Goal: Task Accomplishment & Management: Use online tool/utility

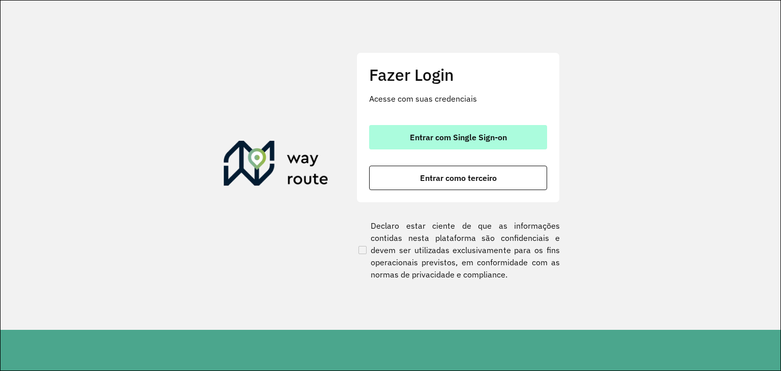
click at [458, 135] on span "Entrar com Single Sign-on" at bounding box center [458, 137] width 97 height 8
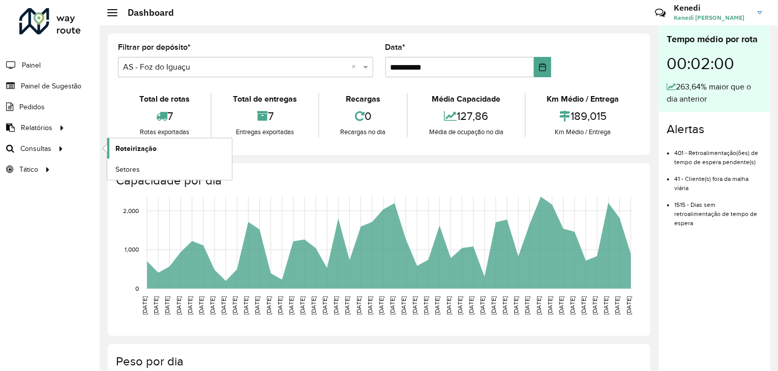
click at [141, 152] on span "Roteirização" at bounding box center [135, 148] width 41 height 11
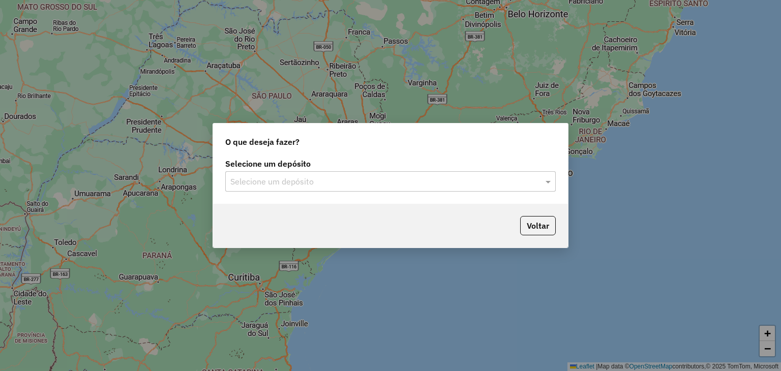
click at [499, 188] on div "Selecione um depósito" at bounding box center [390, 181] width 331 height 20
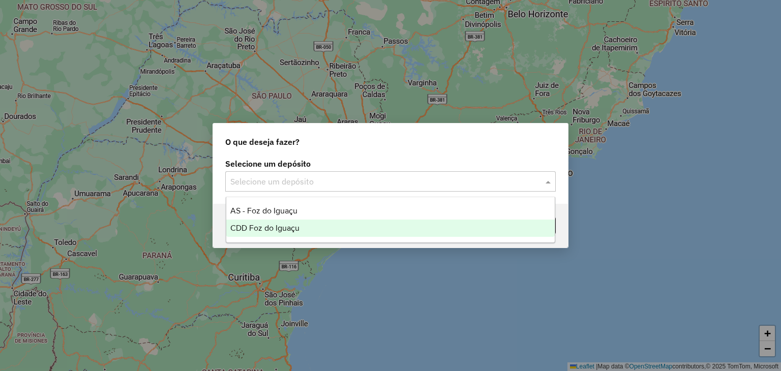
click at [277, 227] on span "CDD Foz do Iguaçu" at bounding box center [264, 228] width 69 height 9
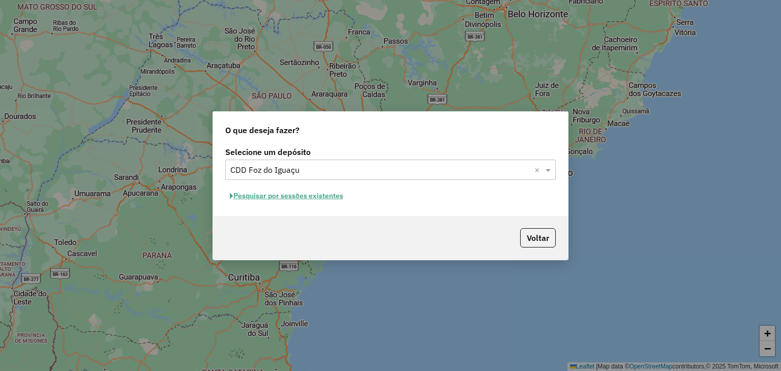
click at [295, 198] on button "Pesquisar por sessões existentes" at bounding box center [286, 196] width 123 height 16
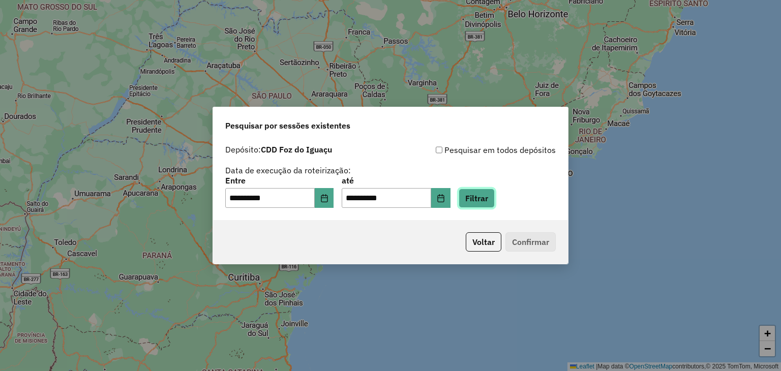
click at [490, 200] on button "Filtrar" at bounding box center [477, 198] width 36 height 19
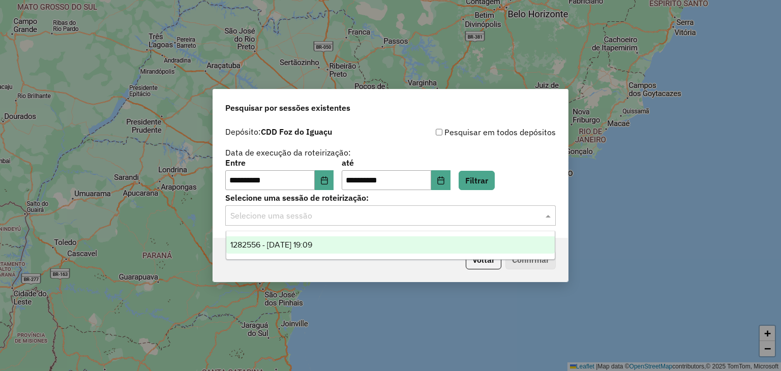
click at [450, 213] on input "text" at bounding box center [380, 216] width 300 height 12
click at [311, 242] on span "1282556 - 25/09/2025 19:09" at bounding box center [271, 245] width 82 height 9
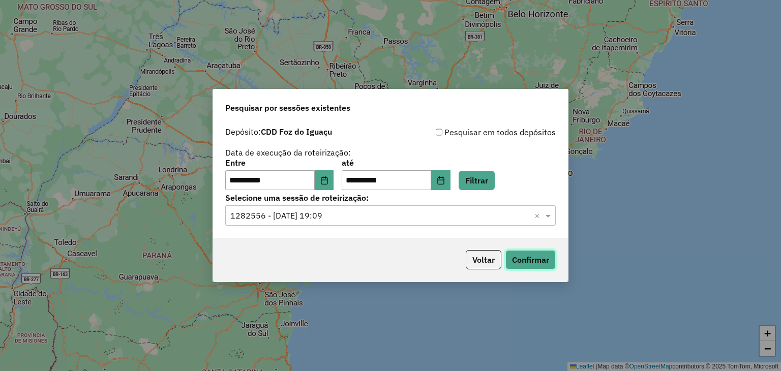
click at [528, 257] on button "Confirmar" at bounding box center [531, 259] width 50 height 19
click at [648, 94] on div "**********" at bounding box center [390, 185] width 781 height 371
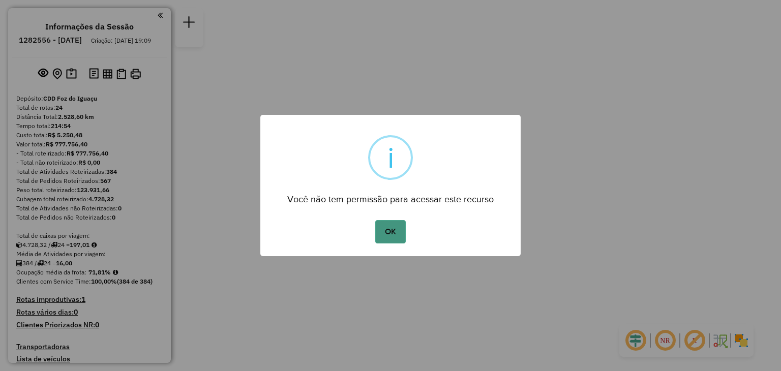
click at [388, 240] on button "OK" at bounding box center [390, 231] width 30 height 23
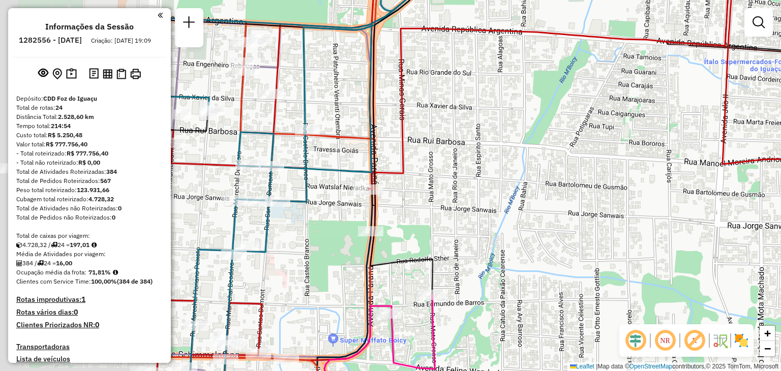
drag, startPoint x: 290, startPoint y: 208, endPoint x: 516, endPoint y: 218, distance: 226.6
click at [519, 219] on div "Janela de atendimento Grade de atendimento Capacidade Transportadoras Veículos …" at bounding box center [390, 185] width 781 height 371
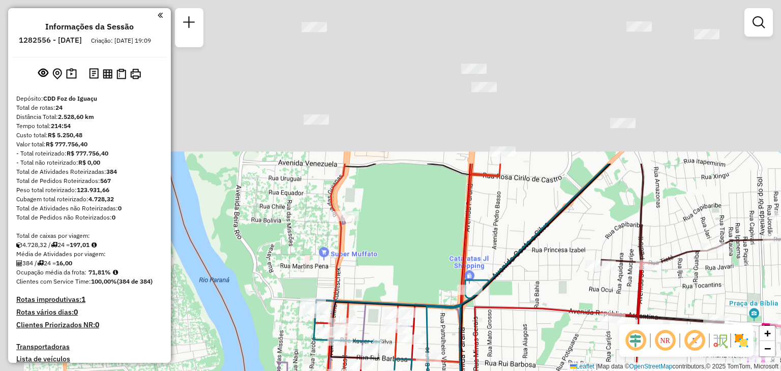
drag, startPoint x: 305, startPoint y: 106, endPoint x: 391, endPoint y: 300, distance: 211.6
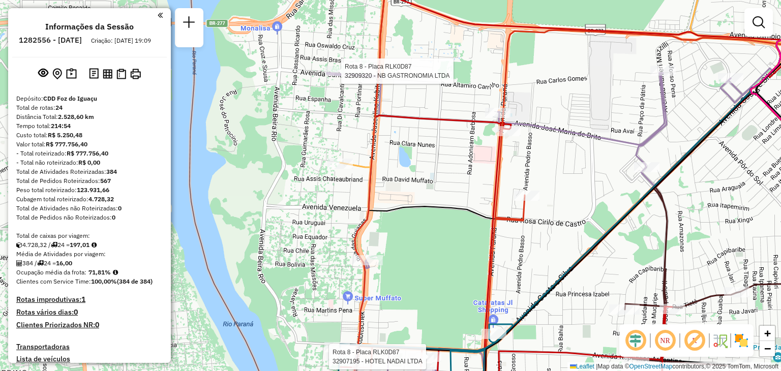
select select "**********"
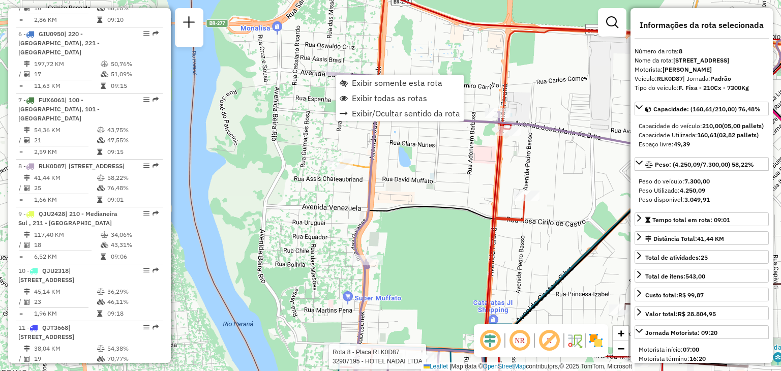
scroll to position [815, 0]
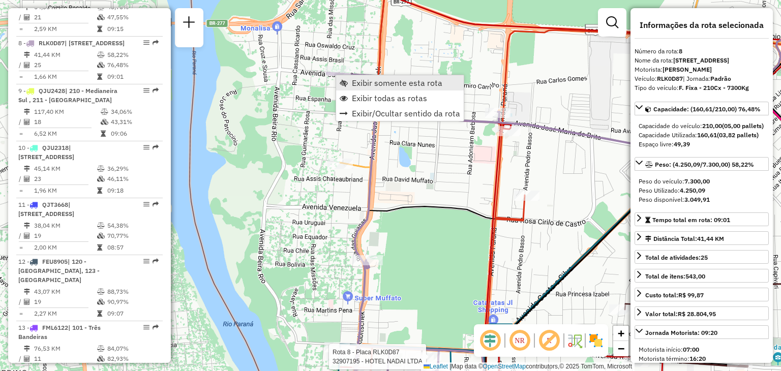
click at [362, 79] on span "Exibir somente esta rota" at bounding box center [397, 83] width 91 height 8
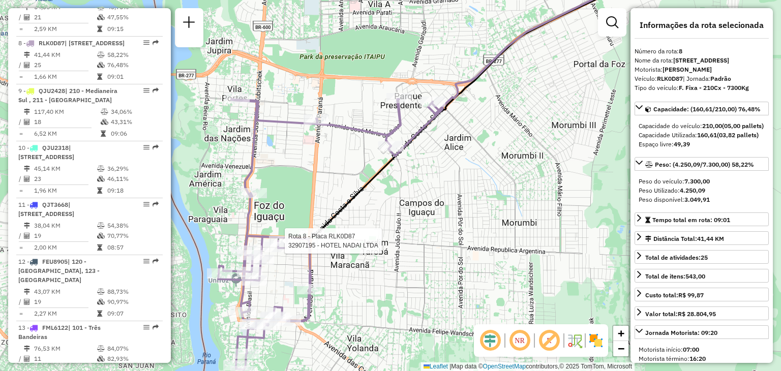
drag, startPoint x: 394, startPoint y: 164, endPoint x: 405, endPoint y: 175, distance: 15.1
click at [405, 175] on div "Rota 8 - Placa RLK0D87 32907195 - HOTEL NADAI LTDA Janela de atendimento Grade …" at bounding box center [390, 185] width 781 height 371
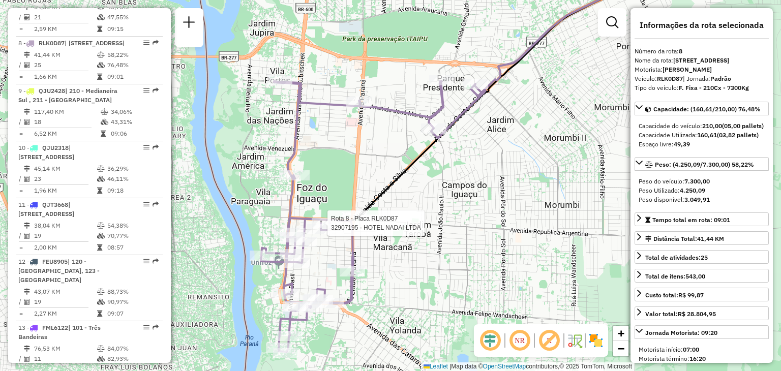
drag, startPoint x: 405, startPoint y: 173, endPoint x: 444, endPoint y: 154, distance: 43.5
click at [444, 154] on div "Rota 8 - Placa RLK0D87 32907195 - HOTEL NADAI LTDA Janela de atendimento Grade …" at bounding box center [390, 185] width 781 height 371
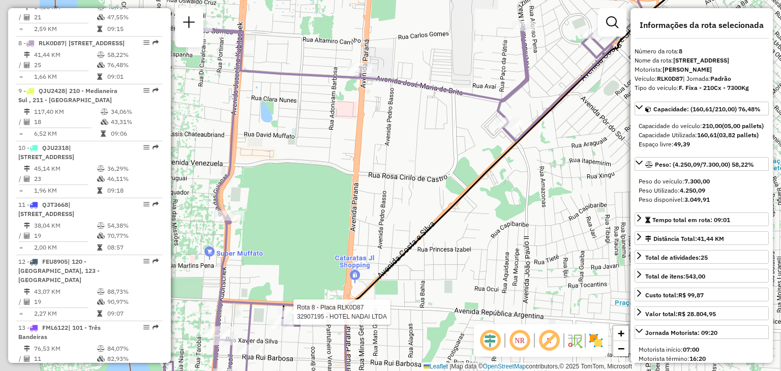
drag, startPoint x: 295, startPoint y: 96, endPoint x: 453, endPoint y: 117, distance: 159.5
click at [453, 116] on div "Rota 8 - Placa RLK0D87 32907195 - HOTEL NADAI LTDA Janela de atendimento Grade …" at bounding box center [390, 185] width 781 height 371
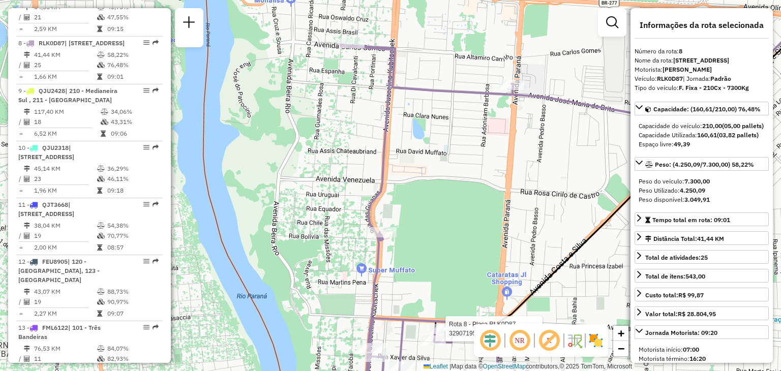
drag, startPoint x: 315, startPoint y: 68, endPoint x: 429, endPoint y: 82, distance: 114.8
click at [429, 82] on div "Rota 8 - Placa RLK0D87 32907195 - HOTEL NADAI LTDA Janela de atendimento Grade …" at bounding box center [390, 185] width 781 height 371
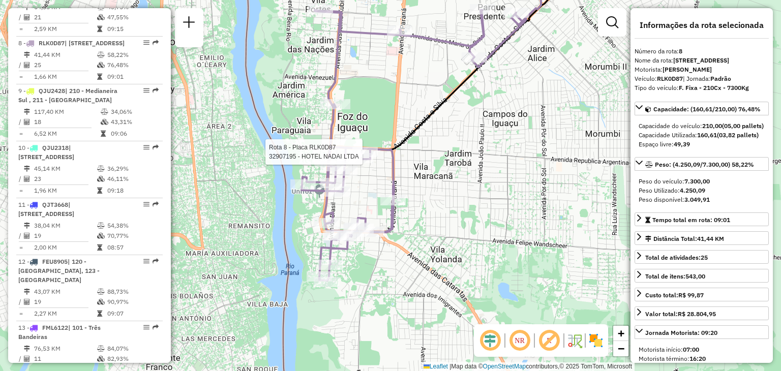
drag, startPoint x: 488, startPoint y: 70, endPoint x: 420, endPoint y: 62, distance: 69.2
click at [420, 62] on div "Rota 8 - Placa RLK0D87 32907195 - HOTEL NADAI LTDA Janela de atendimento Grade …" at bounding box center [390, 185] width 781 height 371
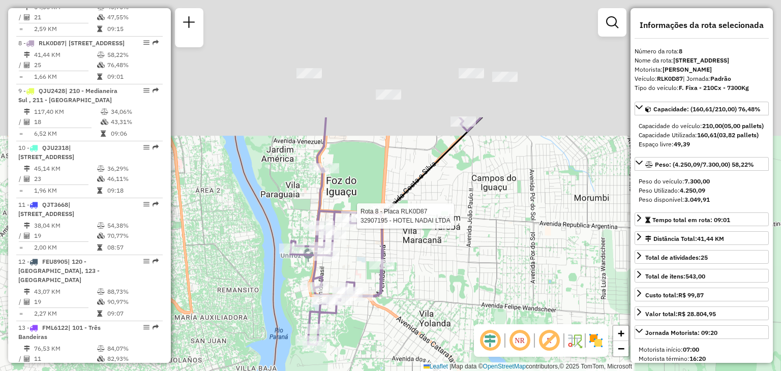
drag, startPoint x: 448, startPoint y: 93, endPoint x: 409, endPoint y: 304, distance: 215.1
click at [409, 304] on div "Rota 8 - Placa RLK0D87 32907195 - HOTEL NADAI LTDA Janela de atendimento Grade …" at bounding box center [390, 185] width 781 height 371
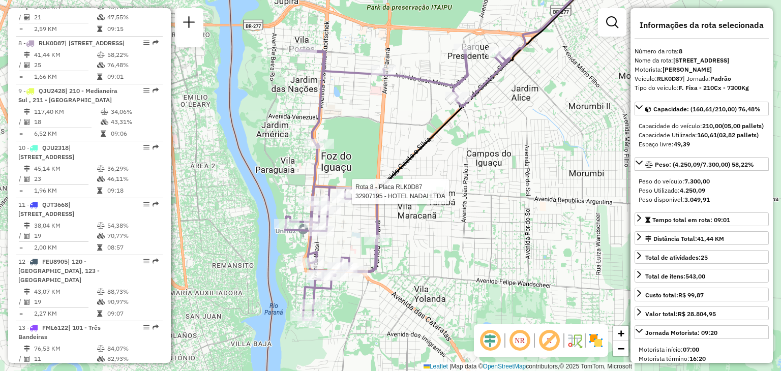
drag, startPoint x: 333, startPoint y: 235, endPoint x: 337, endPoint y: 155, distance: 80.0
click at [337, 155] on div "Rota 8 - Placa RLK0D87 32907195 - HOTEL NADAI LTDA Janela de atendimento Grade …" at bounding box center [390, 185] width 781 height 371
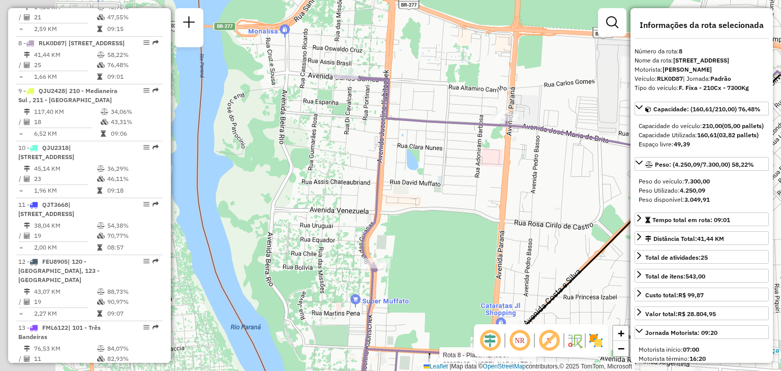
drag, startPoint x: 296, startPoint y: 108, endPoint x: 468, endPoint y: 115, distance: 171.6
click at [468, 115] on icon at bounding box center [534, 247] width 448 height 343
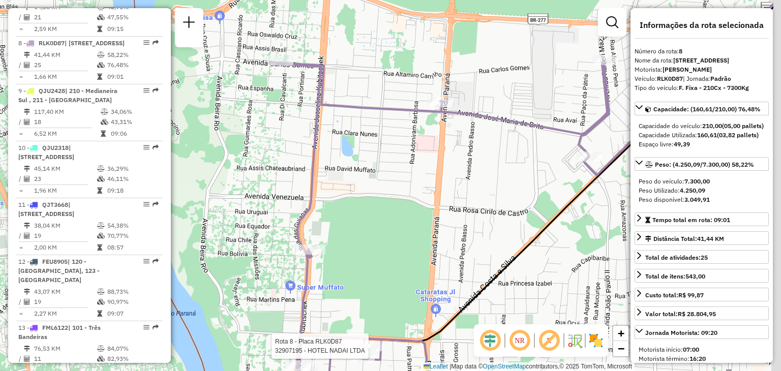
drag, startPoint x: 433, startPoint y: 109, endPoint x: 342, endPoint y: 102, distance: 91.9
click at [343, 102] on icon at bounding box center [469, 232] width 448 height 341
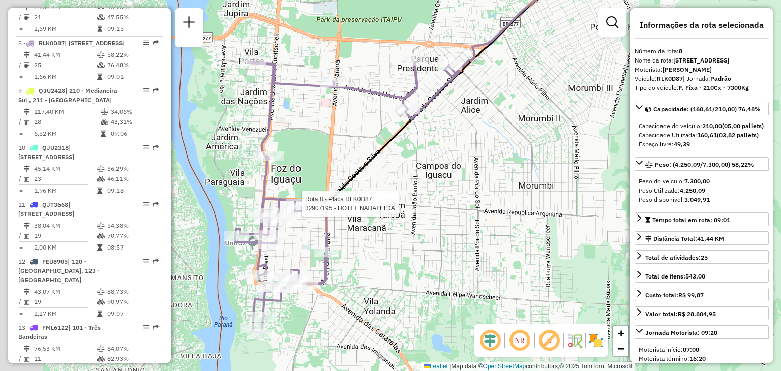
drag, startPoint x: 276, startPoint y: 266, endPoint x: 334, endPoint y: 242, distance: 62.3
click at [334, 242] on icon at bounding box center [347, 197] width 225 height 271
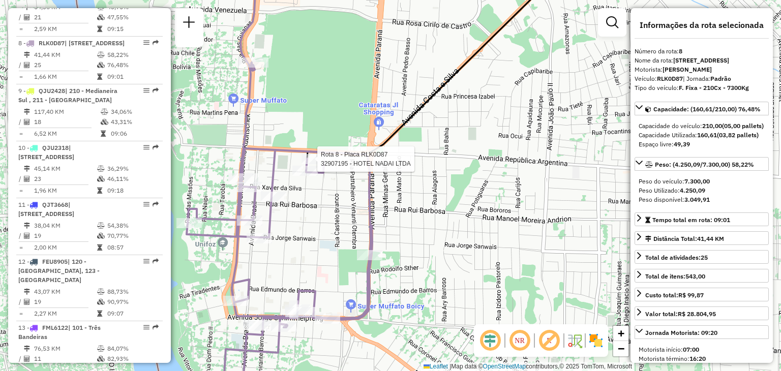
drag, startPoint x: 302, startPoint y: 213, endPoint x: 330, endPoint y: 210, distance: 28.1
click at [330, 210] on div "Rota 8 - Placa RLK0D87 32907195 - HOTEL NADAI LTDA Janela de atendimento Grade …" at bounding box center [390, 185] width 781 height 371
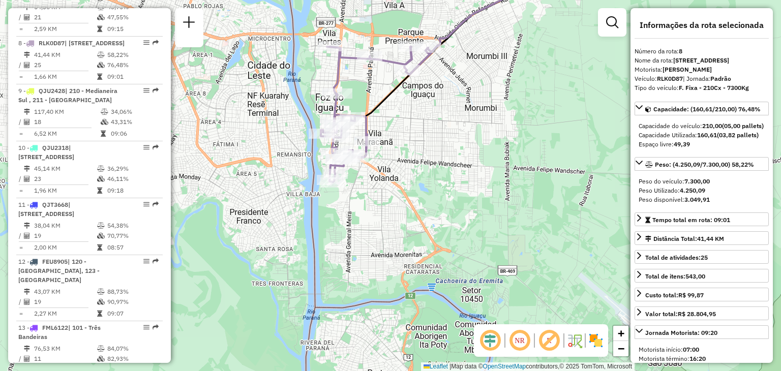
drag, startPoint x: 413, startPoint y: 130, endPoint x: 441, endPoint y: 134, distance: 27.8
click at [441, 134] on div "Janela de atendimento Grade de atendimento Capacidade Transportadoras Veículos …" at bounding box center [390, 185] width 781 height 371
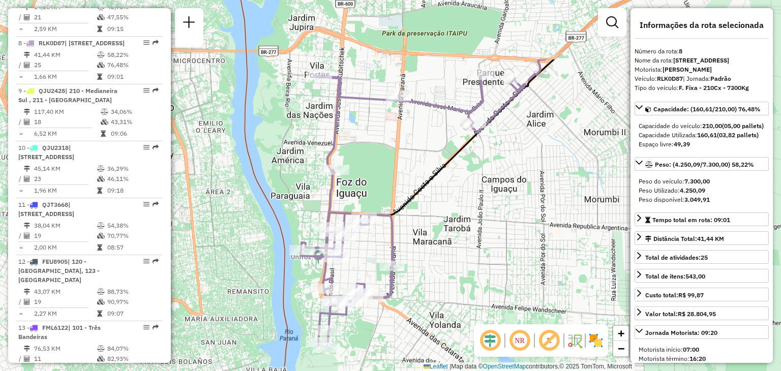
drag, startPoint x: 419, startPoint y: 122, endPoint x: 442, endPoint y: 219, distance: 99.8
click at [442, 219] on div "Janela de atendimento Grade de atendimento Capacidade Transportadoras Veículos …" at bounding box center [390, 185] width 781 height 371
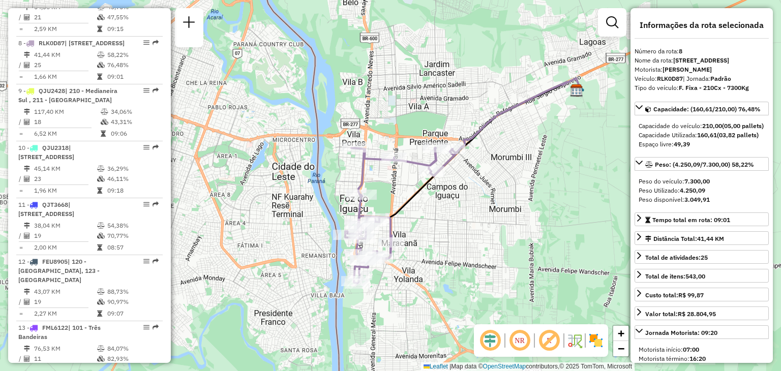
drag, startPoint x: 322, startPoint y: 235, endPoint x: 454, endPoint y: 206, distance: 135.3
click at [431, 241] on div "Janela de atendimento Grade de atendimento Capacidade Transportadoras Veículos …" at bounding box center [390, 185] width 781 height 371
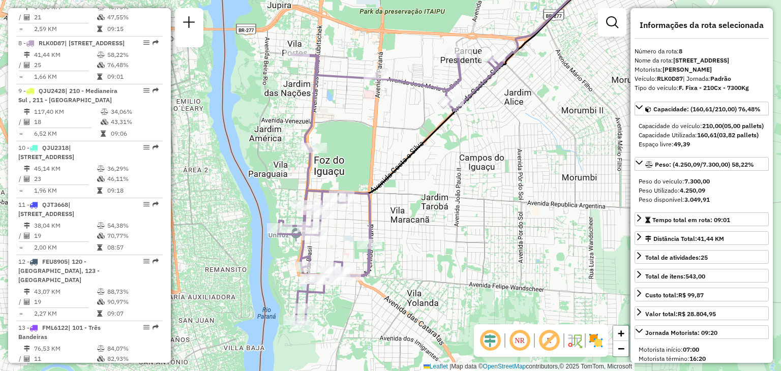
drag, startPoint x: 472, startPoint y: 200, endPoint x: 501, endPoint y: 170, distance: 41.7
click at [501, 170] on div "Janela de atendimento Grade de atendimento Capacidade Transportadoras Veículos …" at bounding box center [390, 185] width 781 height 371
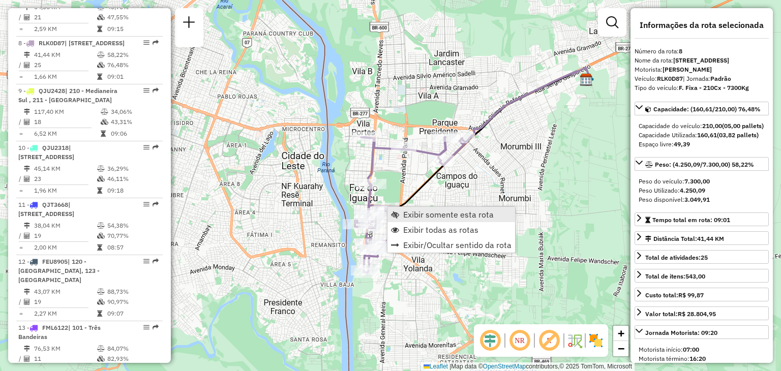
click at [409, 214] on span "Exibir somente esta rota" at bounding box center [448, 215] width 91 height 8
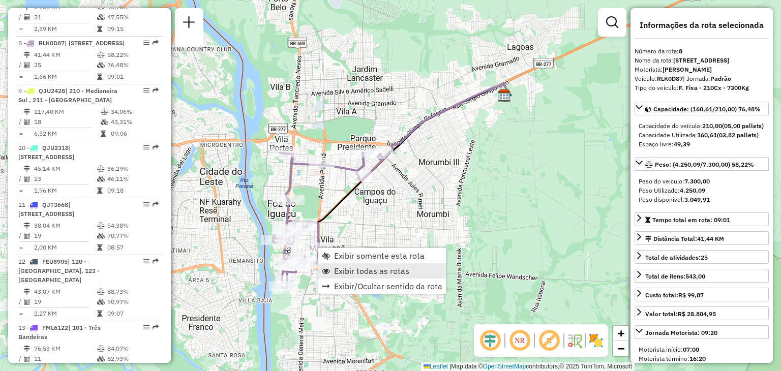
click at [345, 267] on span "Exibir todas as rotas" at bounding box center [371, 271] width 75 height 8
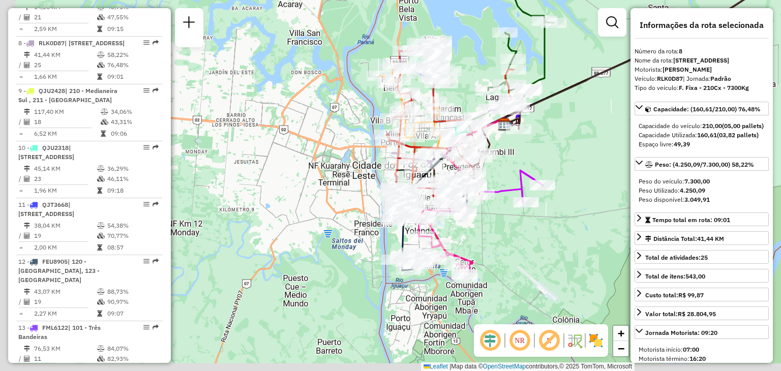
drag, startPoint x: 434, startPoint y: 255, endPoint x: 470, endPoint y: 210, distance: 58.3
click at [480, 201] on div "Janela de atendimento Grade de atendimento Capacidade Transportadoras Veículos …" at bounding box center [390, 185] width 781 height 371
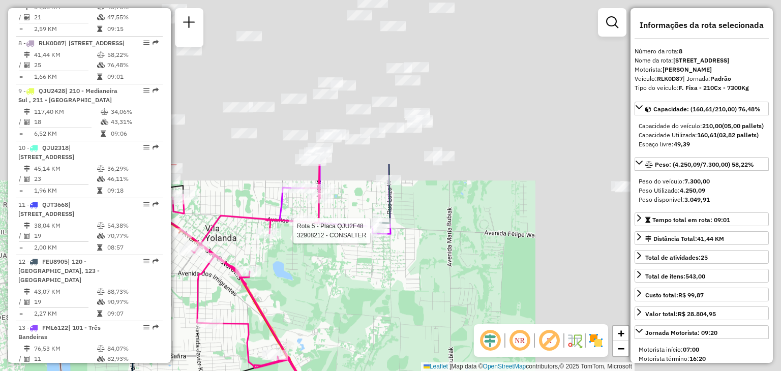
drag, startPoint x: 492, startPoint y: 115, endPoint x: 234, endPoint y: 311, distance: 324.3
click at [226, 318] on div "Rota 5 - Placa QJU2F48 32908212 - CONSALTER Rota 22 - Placa GBJ5D81 32907132 - …" at bounding box center [390, 185] width 781 height 371
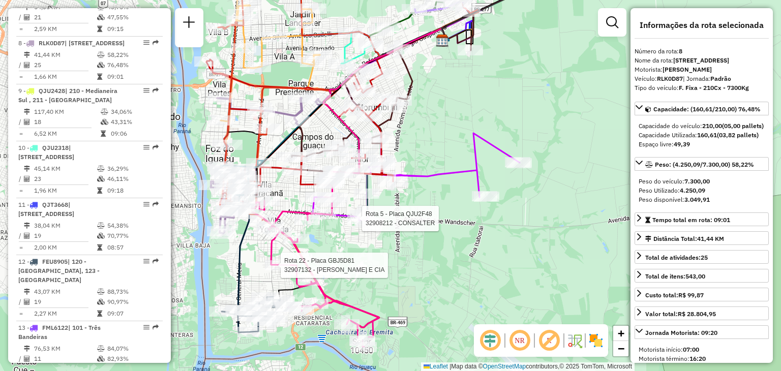
drag, startPoint x: 375, startPoint y: 253, endPoint x: 403, endPoint y: 221, distance: 42.2
click at [403, 221] on div "Rota 5 - Placa QJU2F48 32908212 - CONSALTER Rota 22 - Placa GBJ5D81 32907132 - …" at bounding box center [390, 185] width 781 height 371
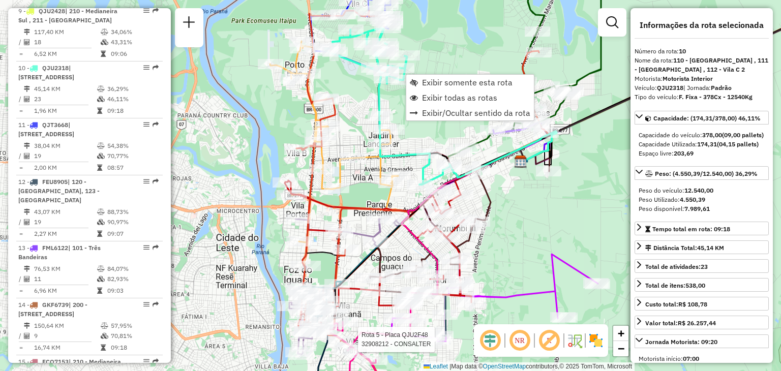
scroll to position [929, 0]
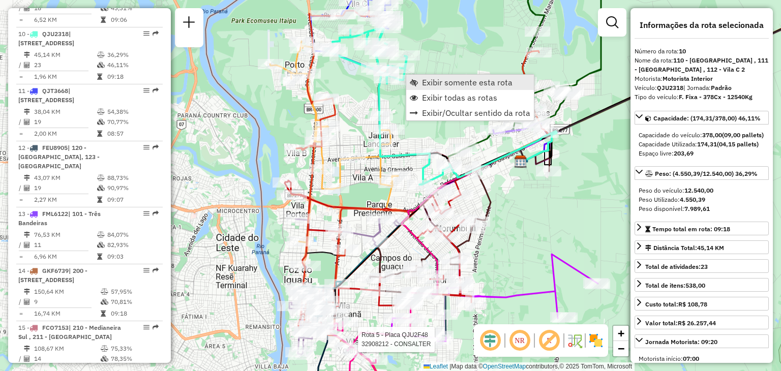
click at [442, 83] on span "Exibir somente esta rota" at bounding box center [467, 82] width 91 height 8
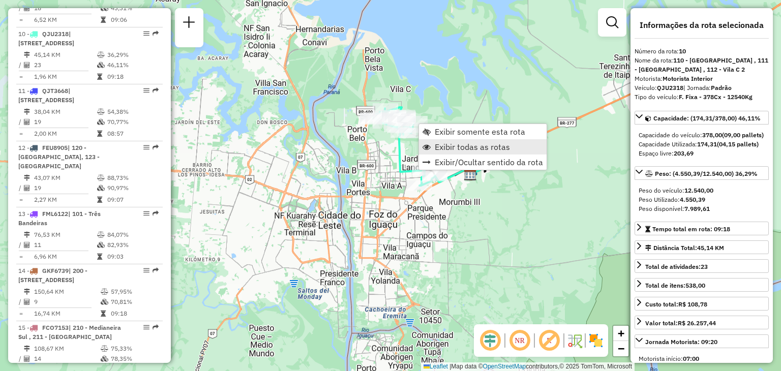
click at [455, 147] on span "Exibir todas as rotas" at bounding box center [472, 147] width 75 height 8
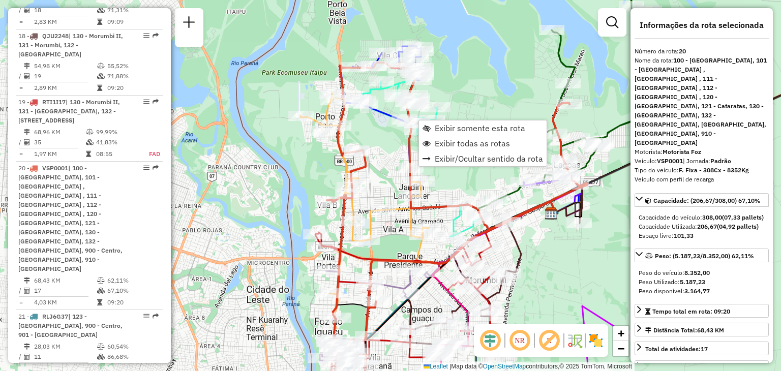
scroll to position [1534, 0]
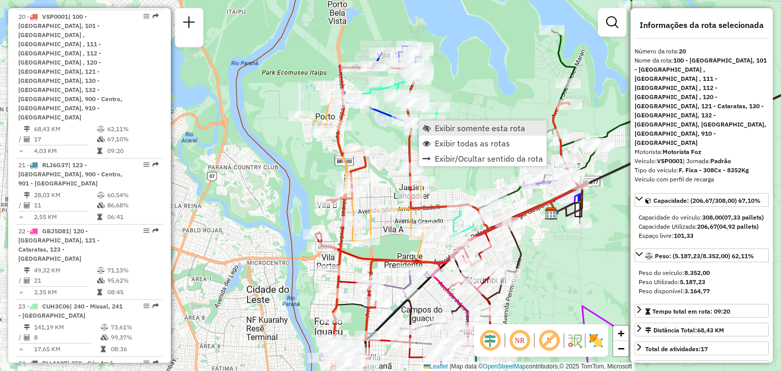
click at [440, 129] on span "Exibir somente esta rota" at bounding box center [480, 128] width 91 height 8
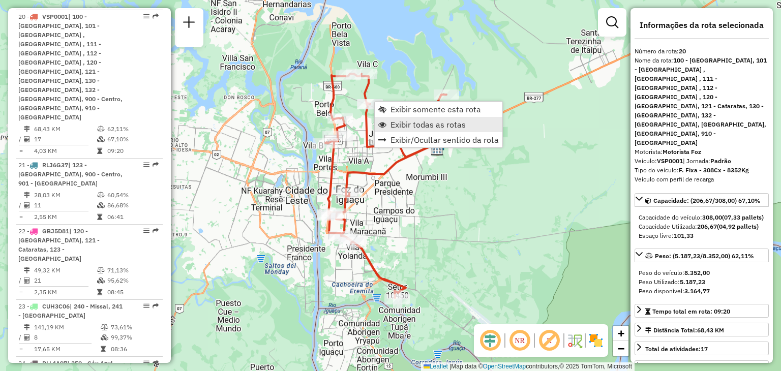
click at [400, 121] on span "Exibir todas as rotas" at bounding box center [428, 125] width 75 height 8
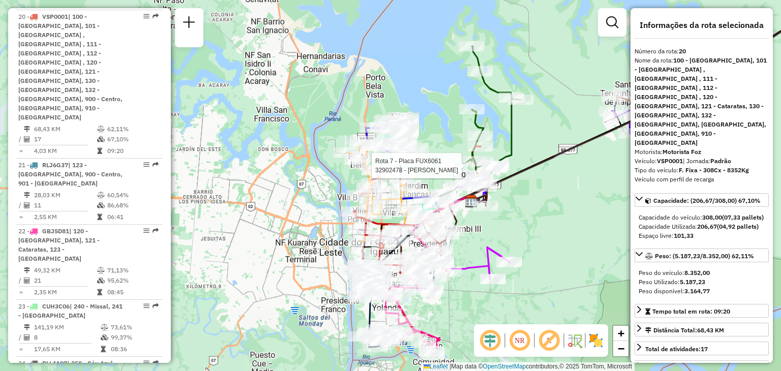
click at [480, 161] on div "Rota 18 - Placa QJU2248 32900962 - [PERSON_NAME] DE SOU Rota 7 - Placa FUX6061 …" at bounding box center [390, 185] width 781 height 371
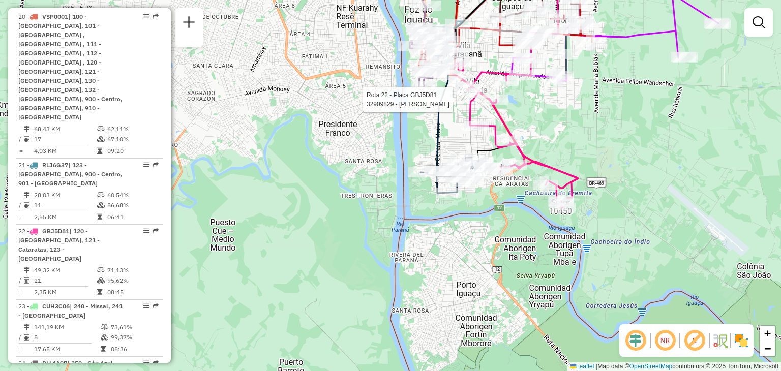
select select "**********"
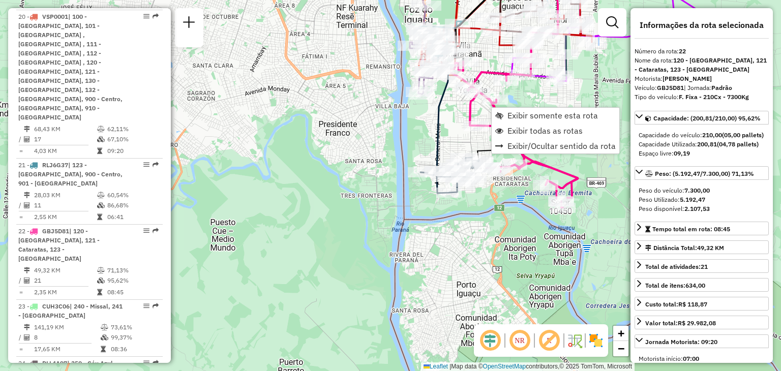
scroll to position [1554, 0]
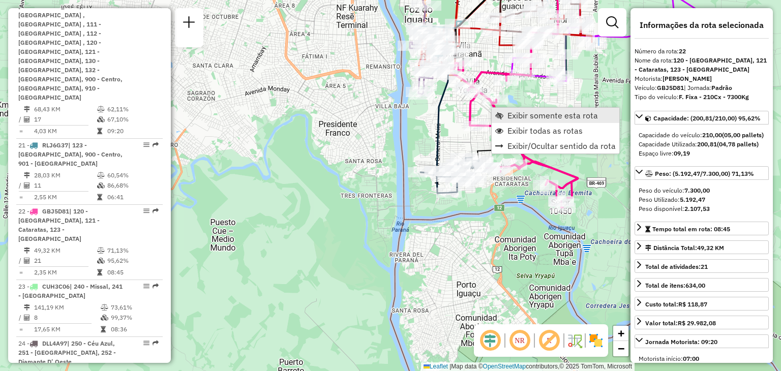
click at [525, 115] on span "Exibir somente esta rota" at bounding box center [553, 115] width 91 height 8
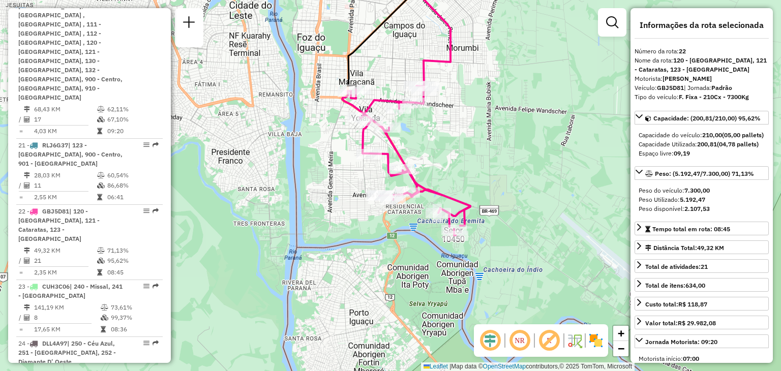
drag, startPoint x: 487, startPoint y: 179, endPoint x: 498, endPoint y: 127, distance: 53.5
click at [498, 127] on div "Janela de atendimento Grade de atendimento Capacidade Transportadoras Veículos …" at bounding box center [390, 185] width 781 height 371
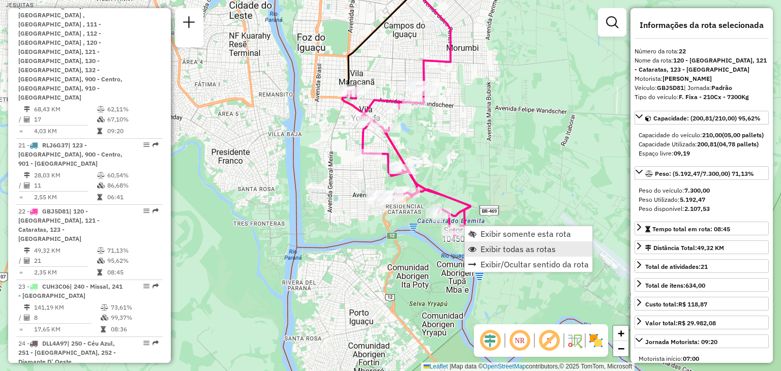
click at [488, 245] on span "Exibir todas as rotas" at bounding box center [518, 249] width 75 height 8
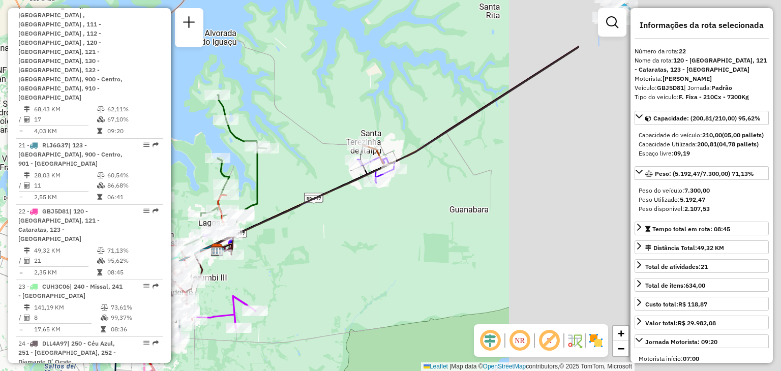
drag, startPoint x: 563, startPoint y: 204, endPoint x: 171, endPoint y: 287, distance: 400.5
click at [166, 288] on hb-router-mapa "Informações da Sessão 1282556 - [DATE] Criação: [DATE] 19:09 Depósito: CDD Foz …" at bounding box center [390, 185] width 781 height 371
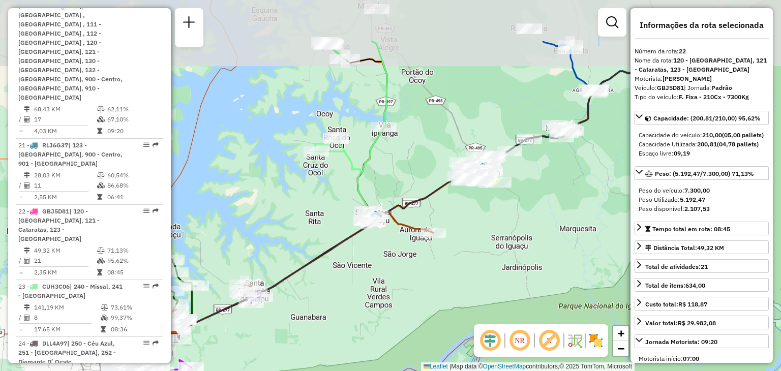
drag, startPoint x: 545, startPoint y: 127, endPoint x: 488, endPoint y: 209, distance: 100.5
click at [519, 206] on div "Janela de atendimento Grade de atendimento Capacidade Transportadoras Veículos …" at bounding box center [390, 185] width 781 height 371
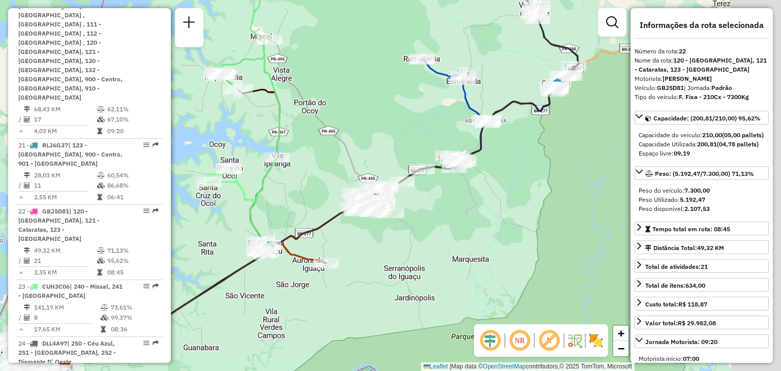
drag, startPoint x: 516, startPoint y: 221, endPoint x: 237, endPoint y: 257, distance: 281.1
click at [237, 257] on div "Janela de atendimento Grade de atendimento Capacidade Transportadoras Veículos …" at bounding box center [390, 185] width 781 height 371
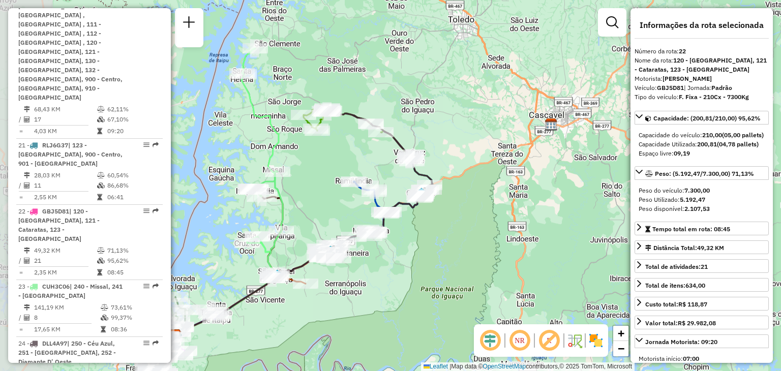
drag, startPoint x: 366, startPoint y: 201, endPoint x: 429, endPoint y: 228, distance: 68.4
click at [429, 228] on div "Janela de atendimento Grade de atendimento Capacidade Transportadoras Veículos …" at bounding box center [390, 185] width 781 height 371
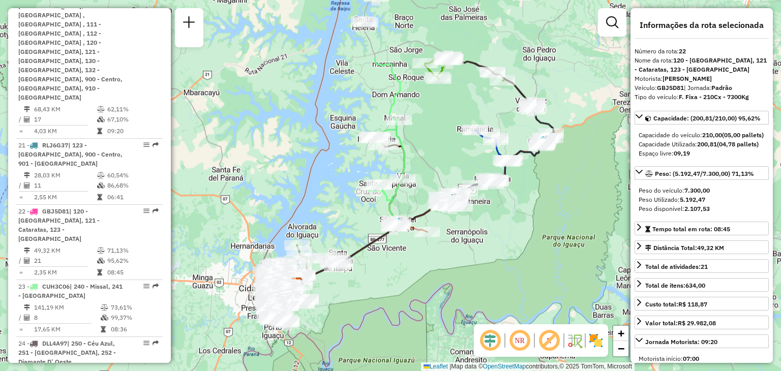
drag, startPoint x: 487, startPoint y: 225, endPoint x: 383, endPoint y: 320, distance: 141.5
click at [383, 320] on div "Janela de atendimento Grade de atendimento Capacidade Transportadoras Veículos …" at bounding box center [390, 185] width 781 height 371
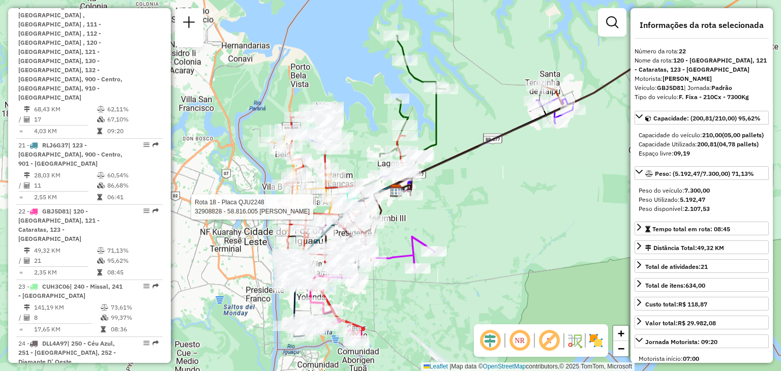
drag, startPoint x: 586, startPoint y: 205, endPoint x: 397, endPoint y: 219, distance: 189.8
click at [397, 219] on div "Rota 18 - Placa QJU2248 32908828 - 58.816.005 [PERSON_NAME] DOS ANJOS Janela de…" at bounding box center [390, 185] width 781 height 371
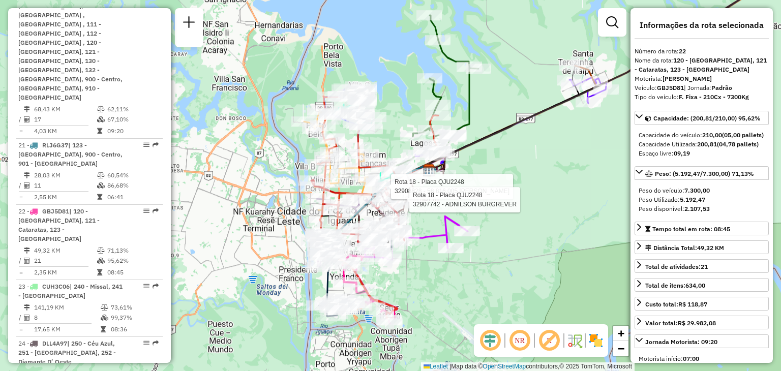
drag, startPoint x: 355, startPoint y: 257, endPoint x: 412, endPoint y: 216, distance: 71.0
click at [412, 216] on div "Rota 18 - Placa QJU2248 32908828 - 58.816.005 [PERSON_NAME] DOS ANJOS Rota 18 -…" at bounding box center [390, 185] width 781 height 371
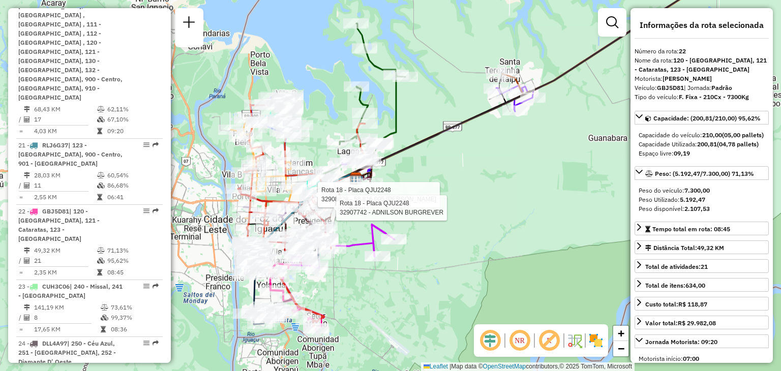
drag, startPoint x: 521, startPoint y: 147, endPoint x: 458, endPoint y: 141, distance: 62.8
click at [458, 141] on div "Rota 18 - Placa QJU2248 32908828 - 58.816.005 [PERSON_NAME] DOS ANJOS Rota 18 -…" at bounding box center [390, 185] width 781 height 371
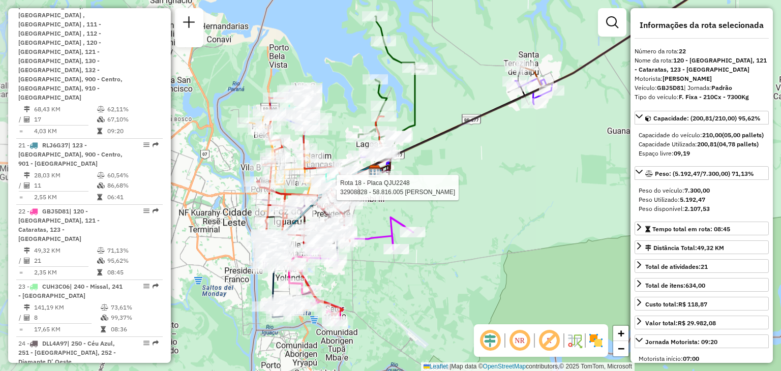
click at [369, 256] on div "Rota 18 - Placa QJU2248 32908828 - 58.816.005 [PERSON_NAME] DOS ANJOS Janela de…" at bounding box center [390, 185] width 781 height 371
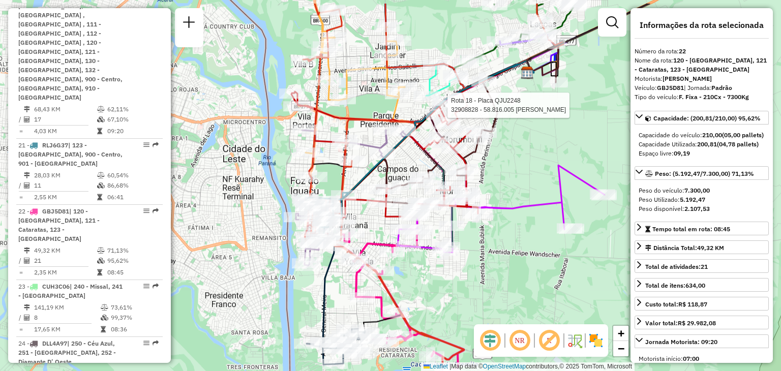
drag, startPoint x: 371, startPoint y: 244, endPoint x: 427, endPoint y: 293, distance: 74.3
click at [427, 295] on div "Rota 18 - Placa QJU2248 32908828 - 58.816.005 [PERSON_NAME] DOS ANJOS Janela de…" at bounding box center [390, 185] width 781 height 371
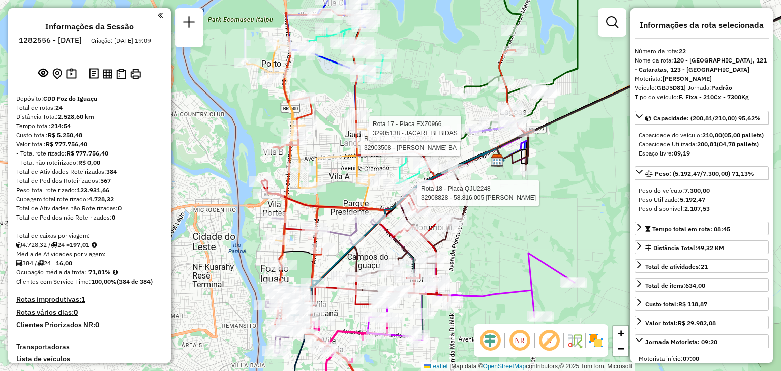
select select "**********"
